Goal: Transaction & Acquisition: Purchase product/service

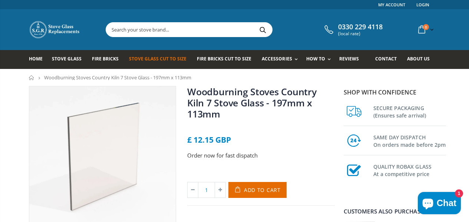
click at [156, 58] on span "Stove Glass Cut To Size" at bounding box center [158, 59] width 58 height 6
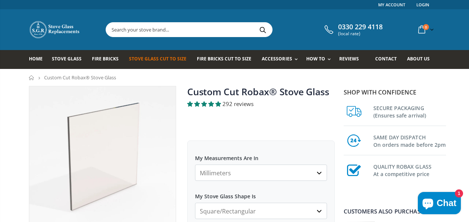
click at [325, 171] on select "Millimeters Centimeters Inches" at bounding box center [261, 173] width 132 height 16
click at [324, 151] on label "My Measurements Are In" at bounding box center [261, 154] width 132 height 13
click at [324, 165] on select "Millimeters Centimeters Inches" at bounding box center [261, 173] width 132 height 16
click at [324, 151] on label "My Measurements Are In" at bounding box center [261, 154] width 132 height 13
click at [324, 165] on select "Millimeters Centimeters Inches" at bounding box center [261, 173] width 132 height 16
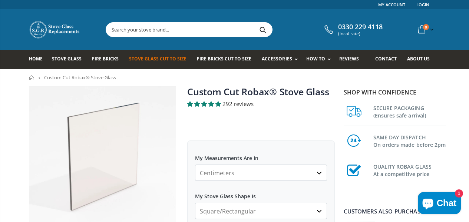
select select "mm"
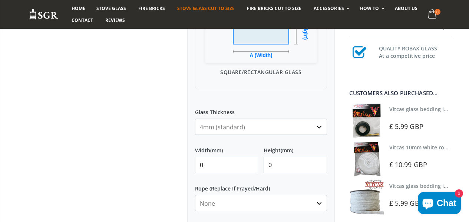
scroll to position [252, 0]
click at [209, 164] on input "0" at bounding box center [226, 164] width 63 height 16
type input "380"
click at [281, 163] on input "0" at bounding box center [295, 164] width 63 height 16
type input "235"
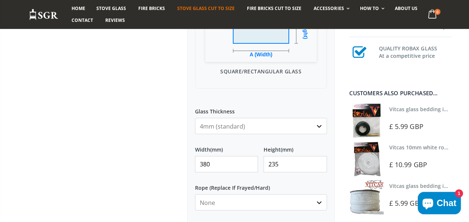
click at [341, 164] on div "Custom Cut Robax® Stove Glass 292 reviews Pool Type Default Title Pool #1 Pool …" at bounding box center [261, 91] width 159 height 514
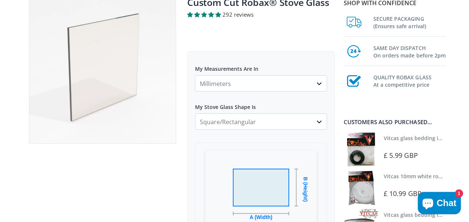
scroll to position [0, 0]
